Goal: Check status

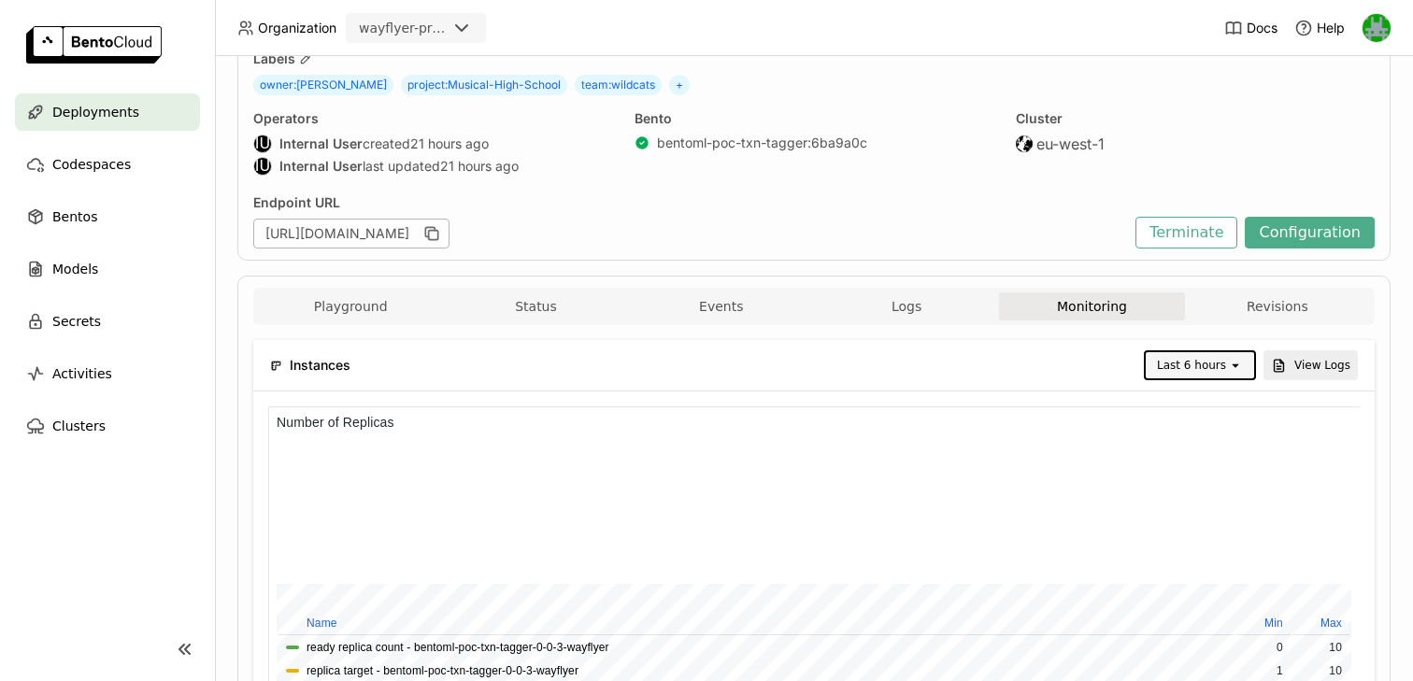
click at [1230, 366] on icon "open" at bounding box center [1235, 365] width 15 height 15
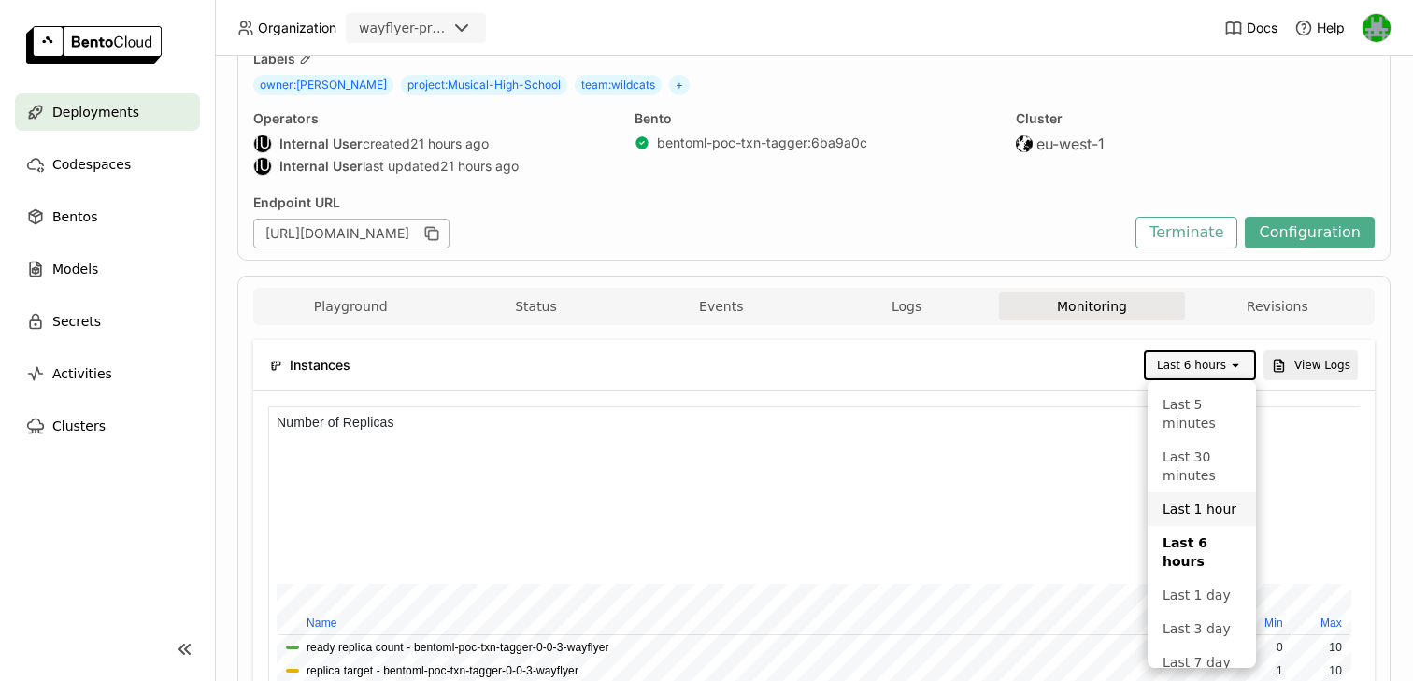
click at [1180, 500] on div "Last 1 hour" at bounding box center [1201, 509] width 78 height 19
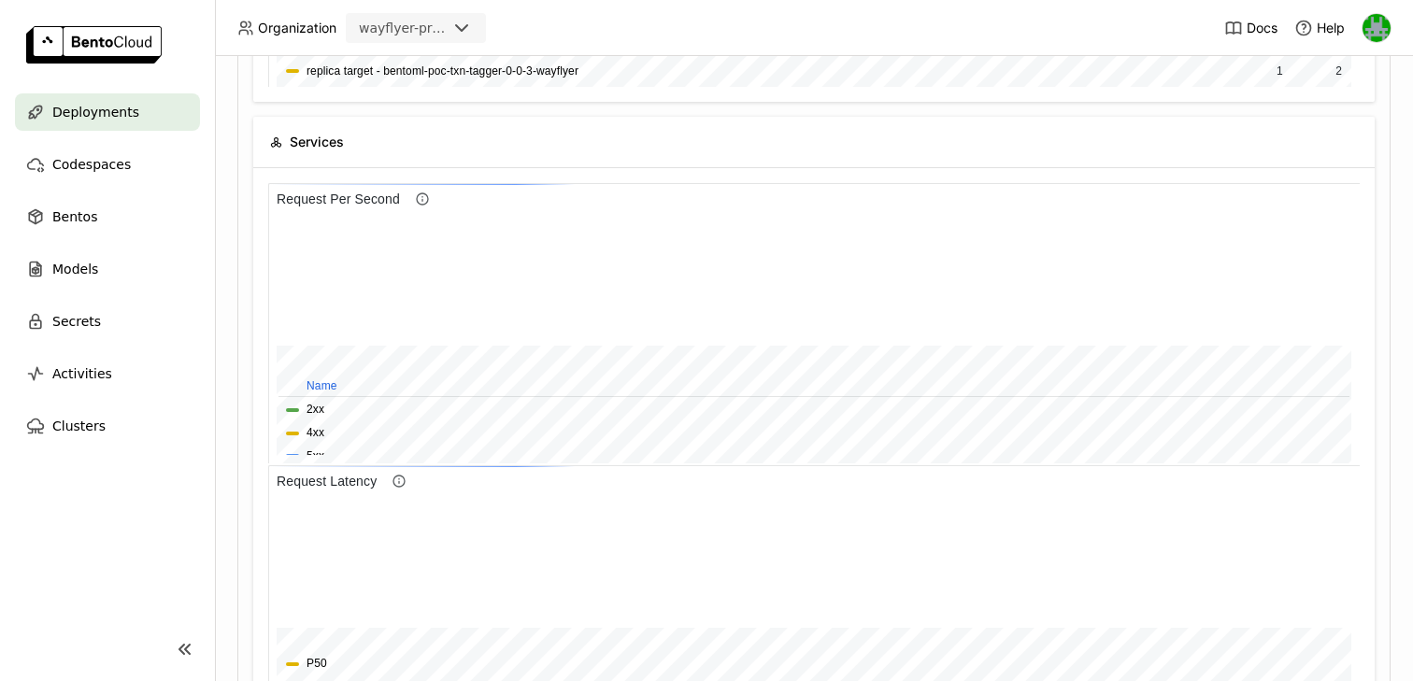
scroll to position [1, 1]
